Goal: Information Seeking & Learning: Learn about a topic

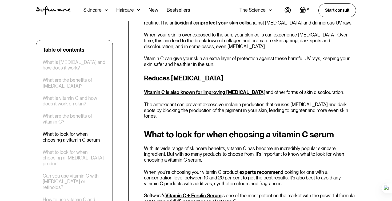
scroll to position [893, 0]
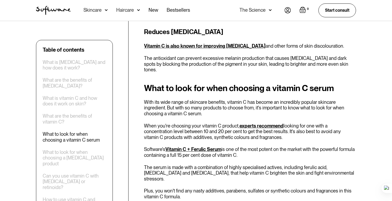
click at [288, 147] on p "Software's Vitamin C + Ferulic Serum is one of the most potent on the market wi…" at bounding box center [250, 152] width 212 height 11
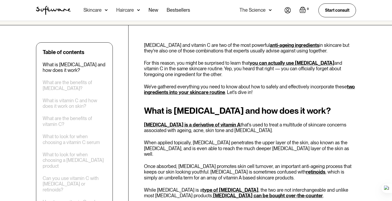
scroll to position [0, 0]
